Goal: Find specific fact: Find specific fact

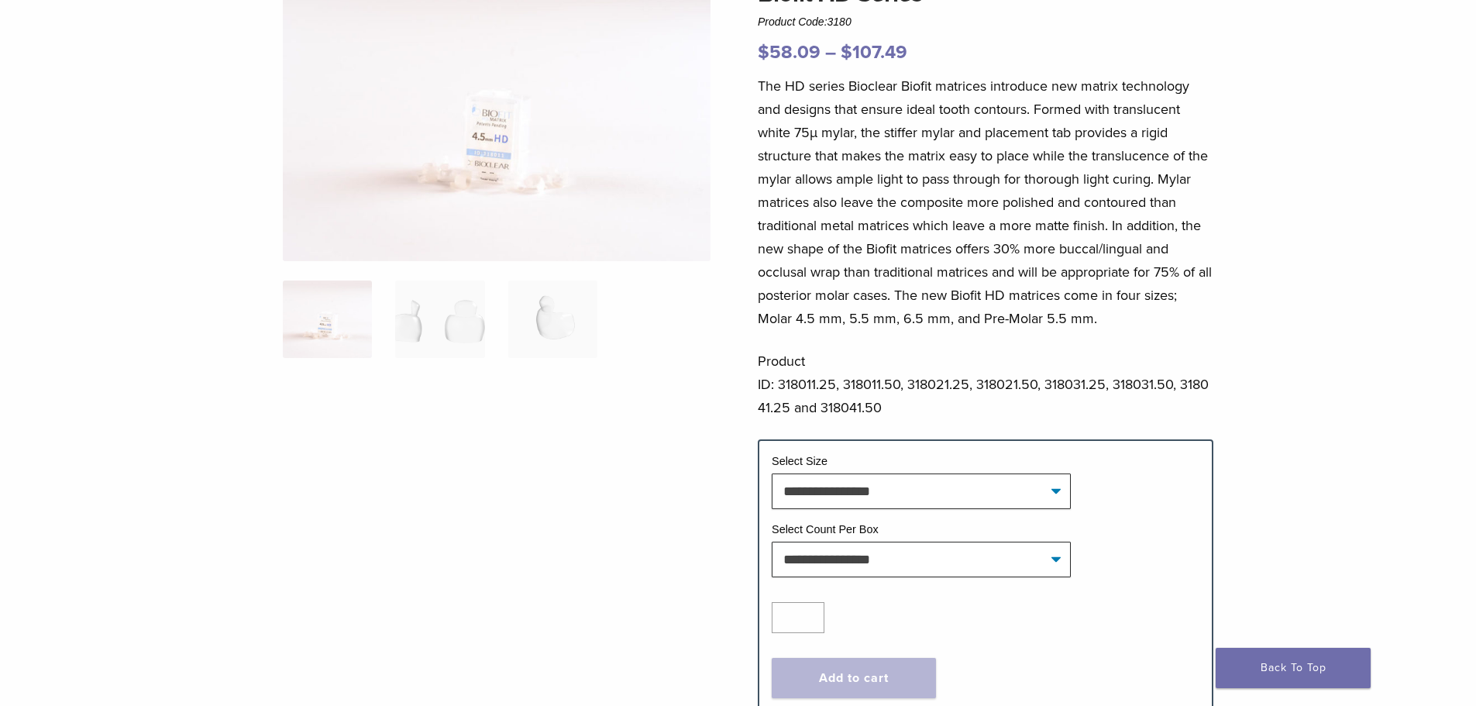
scroll to position [232, 0]
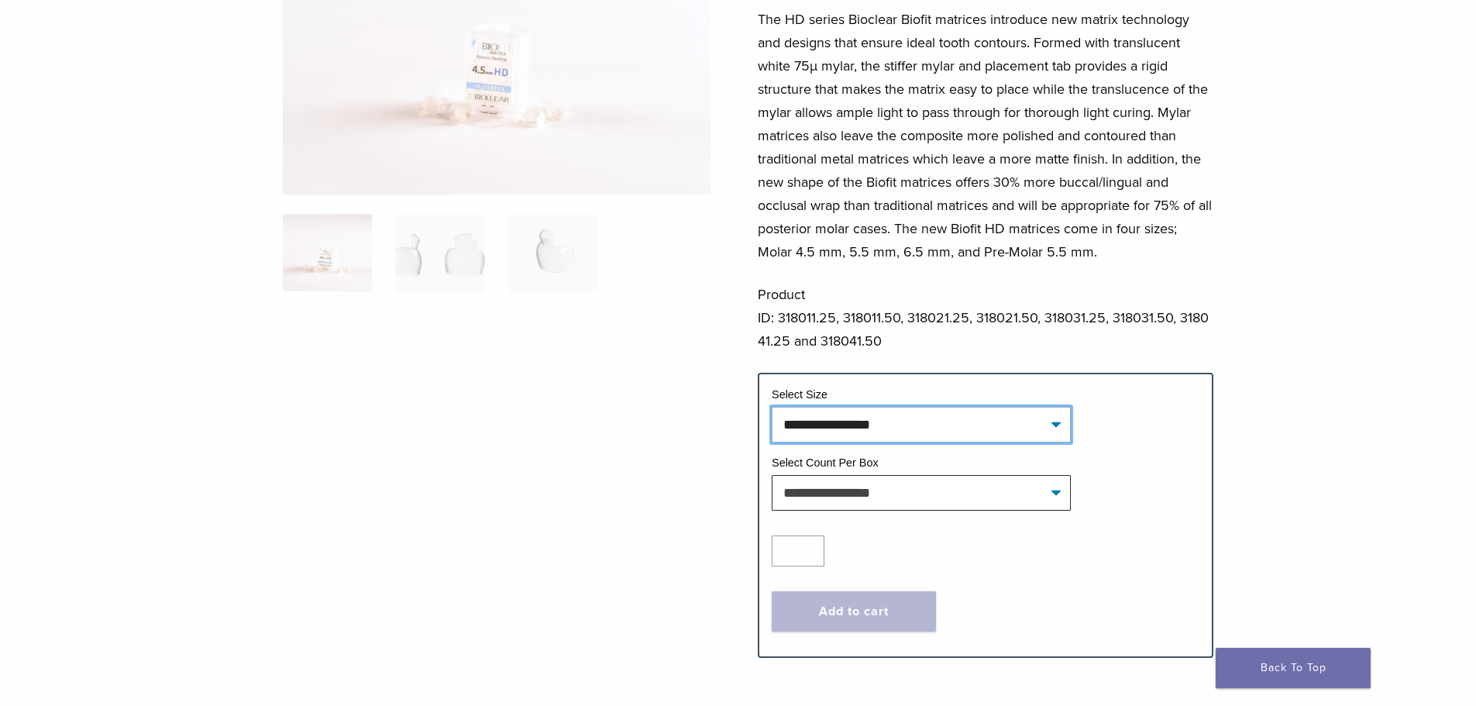
click at [1052, 428] on select "**********" at bounding box center [920, 425] width 299 height 36
click at [654, 506] on div at bounding box center [497, 270] width 428 height 723
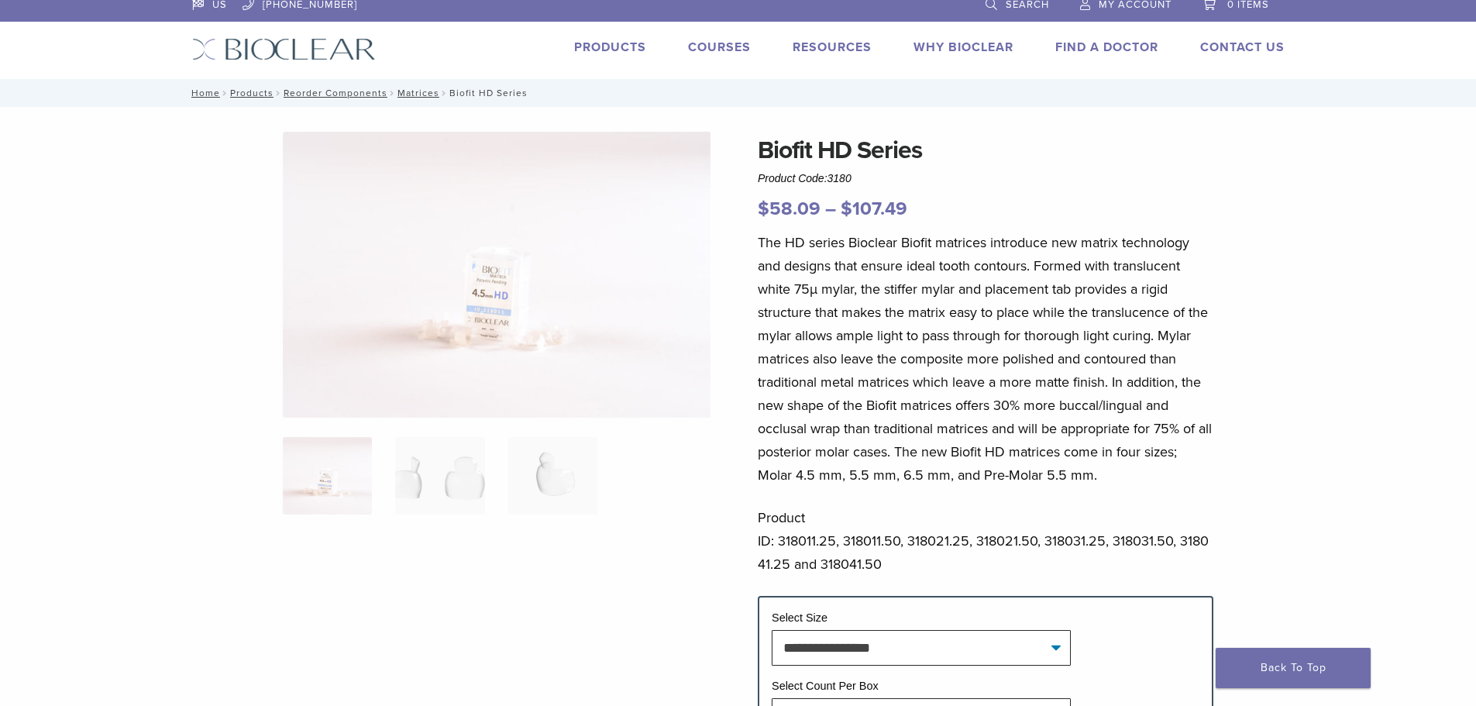
scroll to position [0, 0]
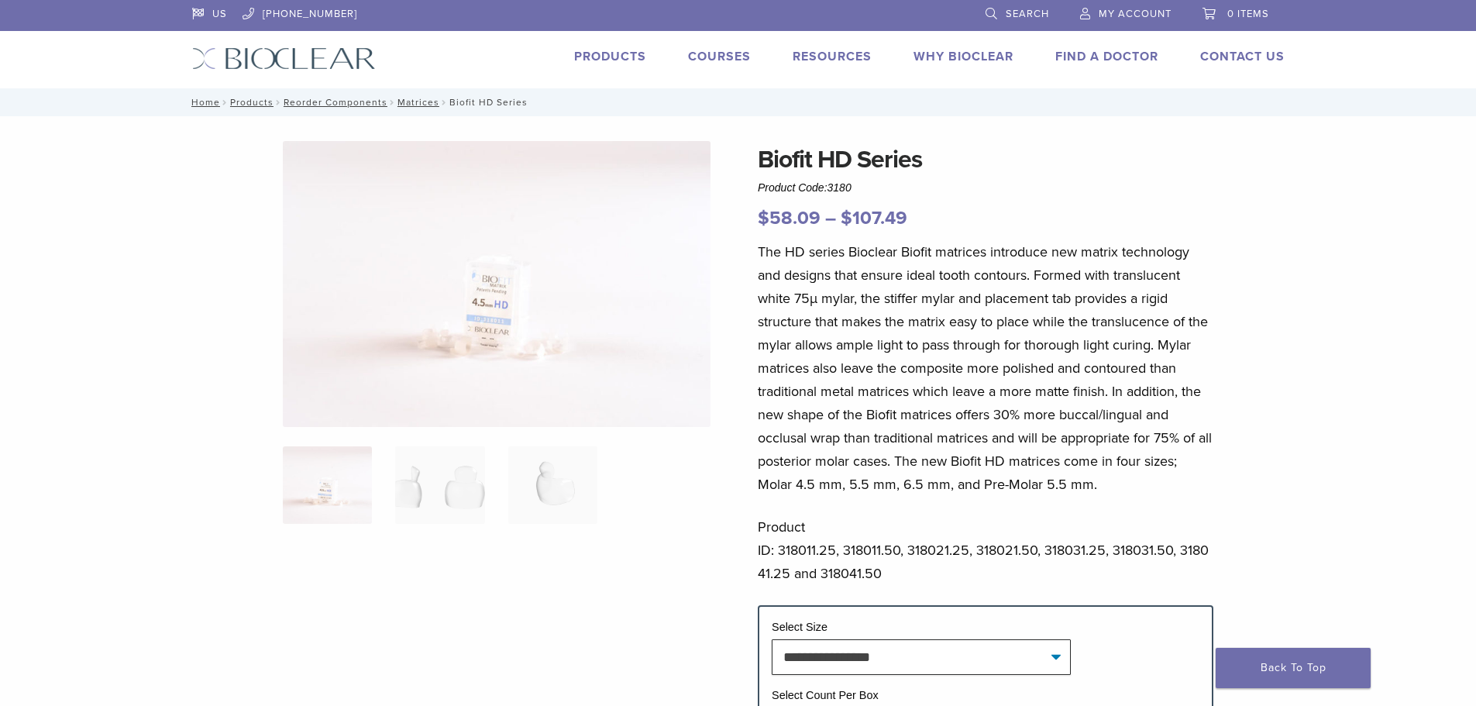
click at [885, 184] on div "Biofit HD Series Product Code: 3180 $ 58.09 – $ 107.49 Price range: $58.09 thro…" at bounding box center [985, 186] width 455 height 91
drag, startPoint x: 831, startPoint y: 189, endPoint x: 857, endPoint y: 189, distance: 25.6
click at [857, 189] on div "Biofit HD Series Product Code: 3180 $ 58.09 – $ 107.49 Price range: $58.09 thro…" at bounding box center [985, 186] width 455 height 91
copy span "3180"
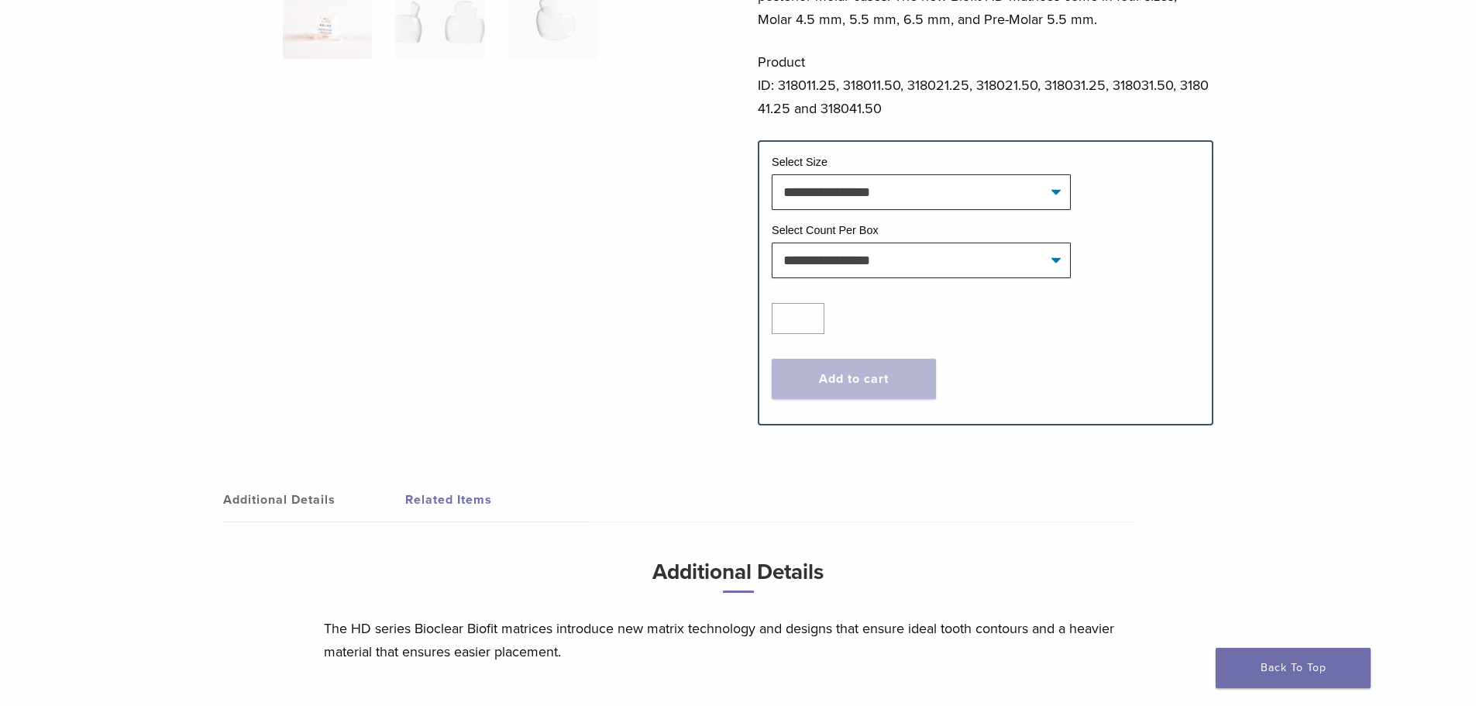
scroll to position [155, 0]
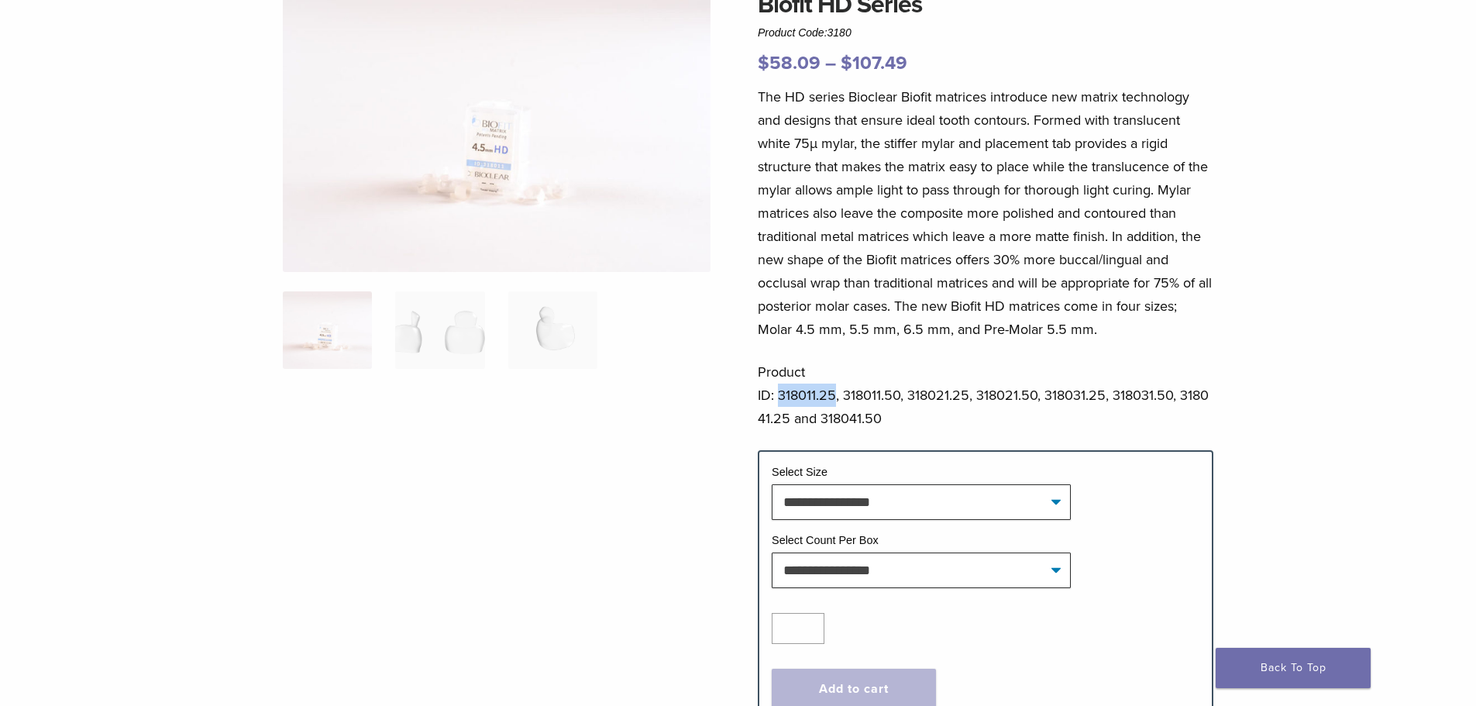
drag, startPoint x: 780, startPoint y: 395, endPoint x: 834, endPoint y: 398, distance: 54.3
click at [834, 398] on p "Product ID: 318011.25, 318011.50, 318021.25, 318021.50, 318031.25, 318031.50, 3…" at bounding box center [985, 395] width 455 height 70
copy p "318011.25"
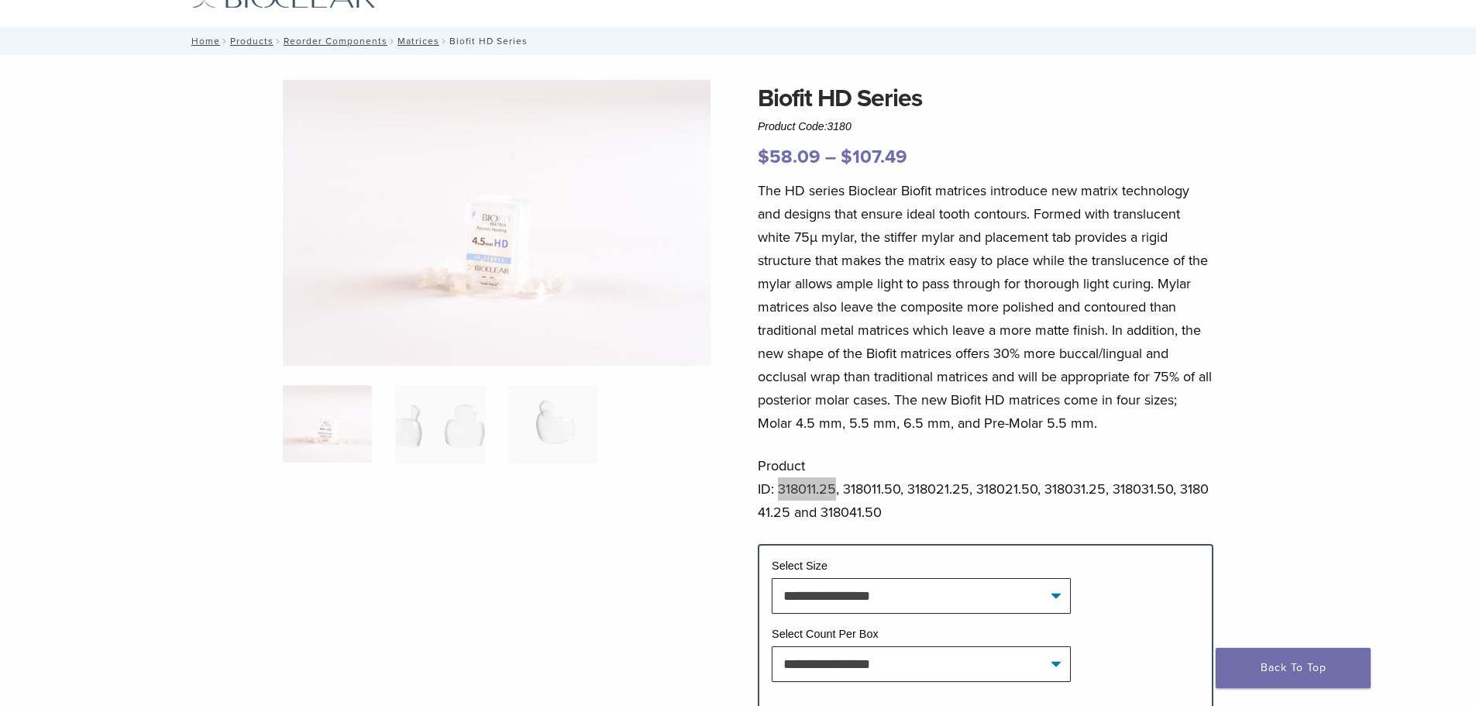
scroll to position [0, 0]
